Goal: Task Accomplishment & Management: Manage account settings

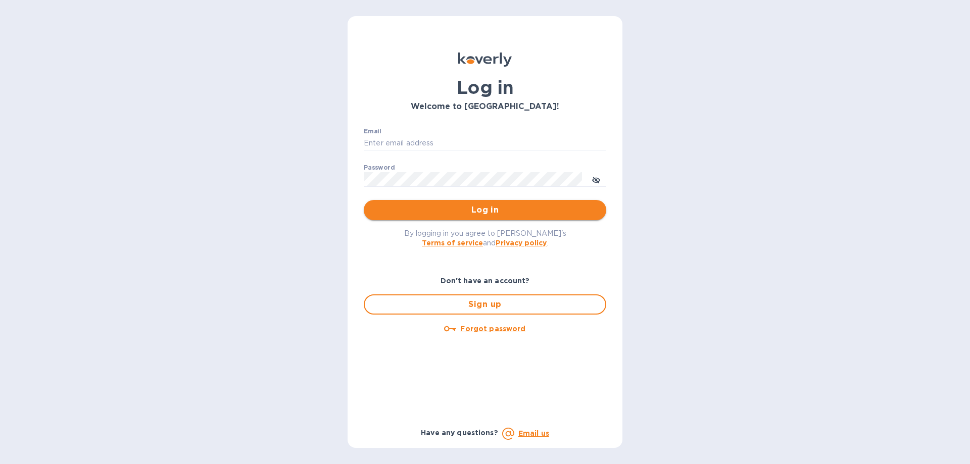
type input "jonathan@thompsontraders.com"
click at [452, 220] on button "Log in" at bounding box center [485, 210] width 242 height 20
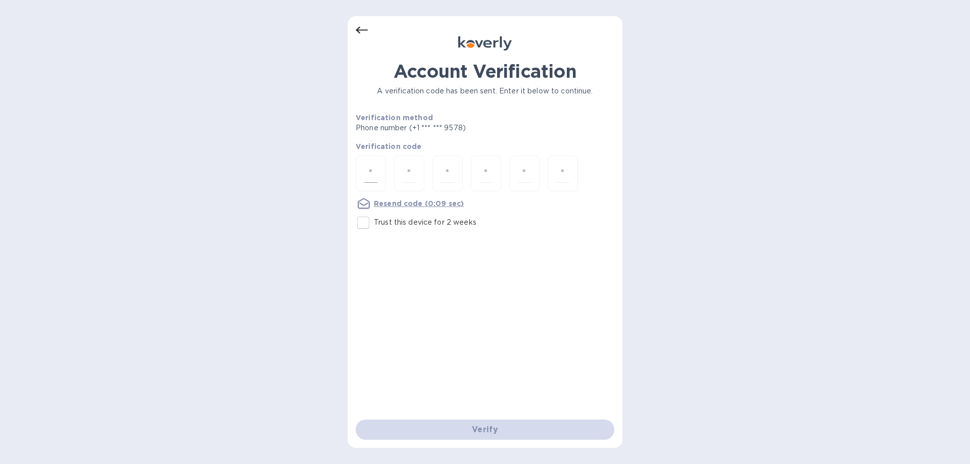
click at [364, 176] on div at bounding box center [371, 174] width 30 height 36
type input "9"
type input "7"
type input "0"
type input "3"
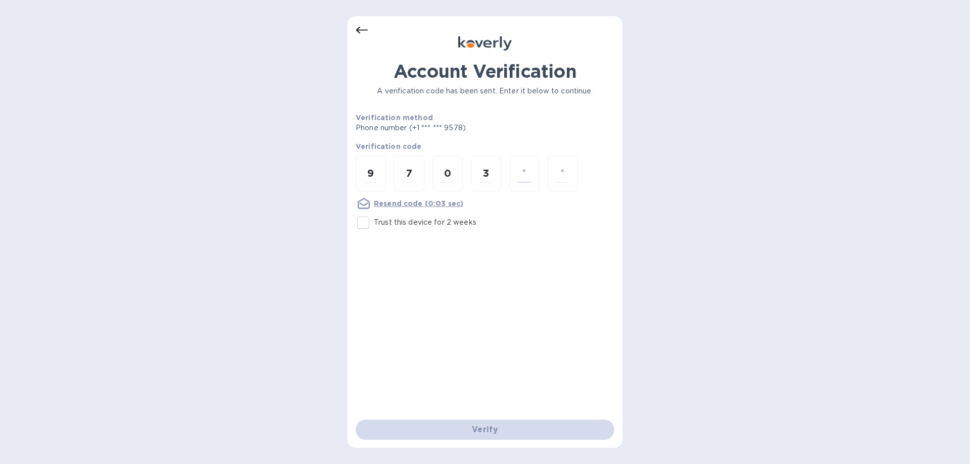
type input "9"
type input "7"
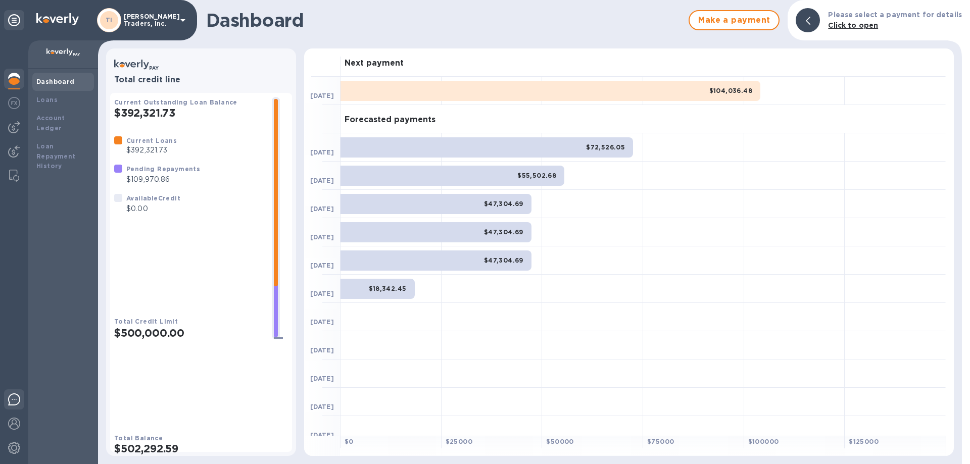
click at [14, 403] on img at bounding box center [14, 399] width 12 height 12
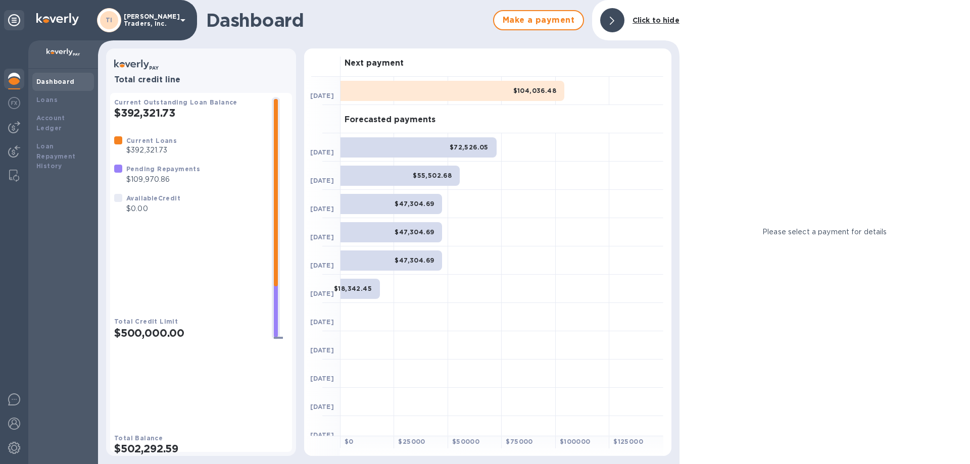
click at [826, 41] on div "Please select a payment for details" at bounding box center [824, 232] width 290 height 464
